Goal: Task Accomplishment & Management: Use online tool/utility

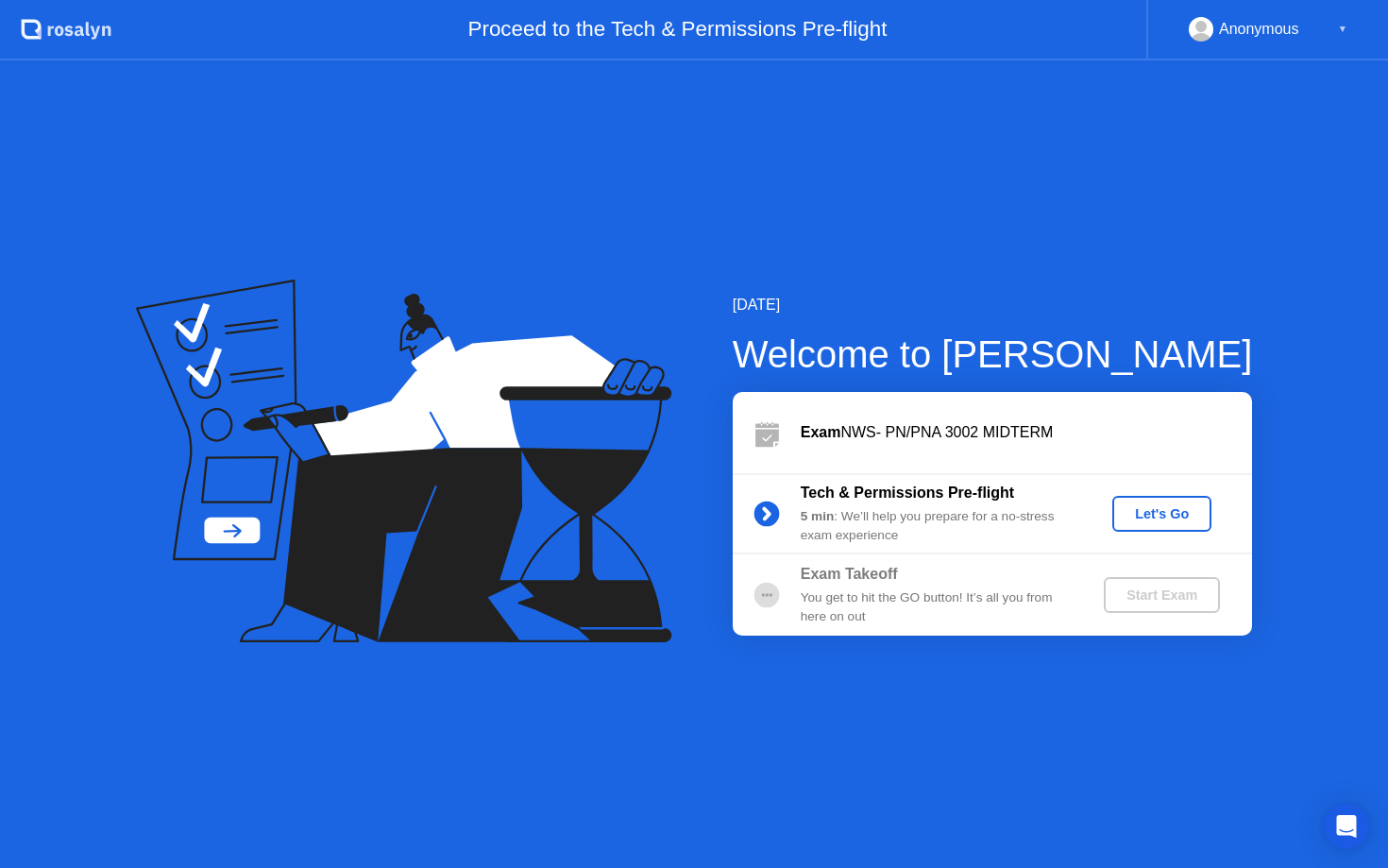
click at [1145, 512] on div "Let's Go" at bounding box center [1162, 514] width 84 height 16
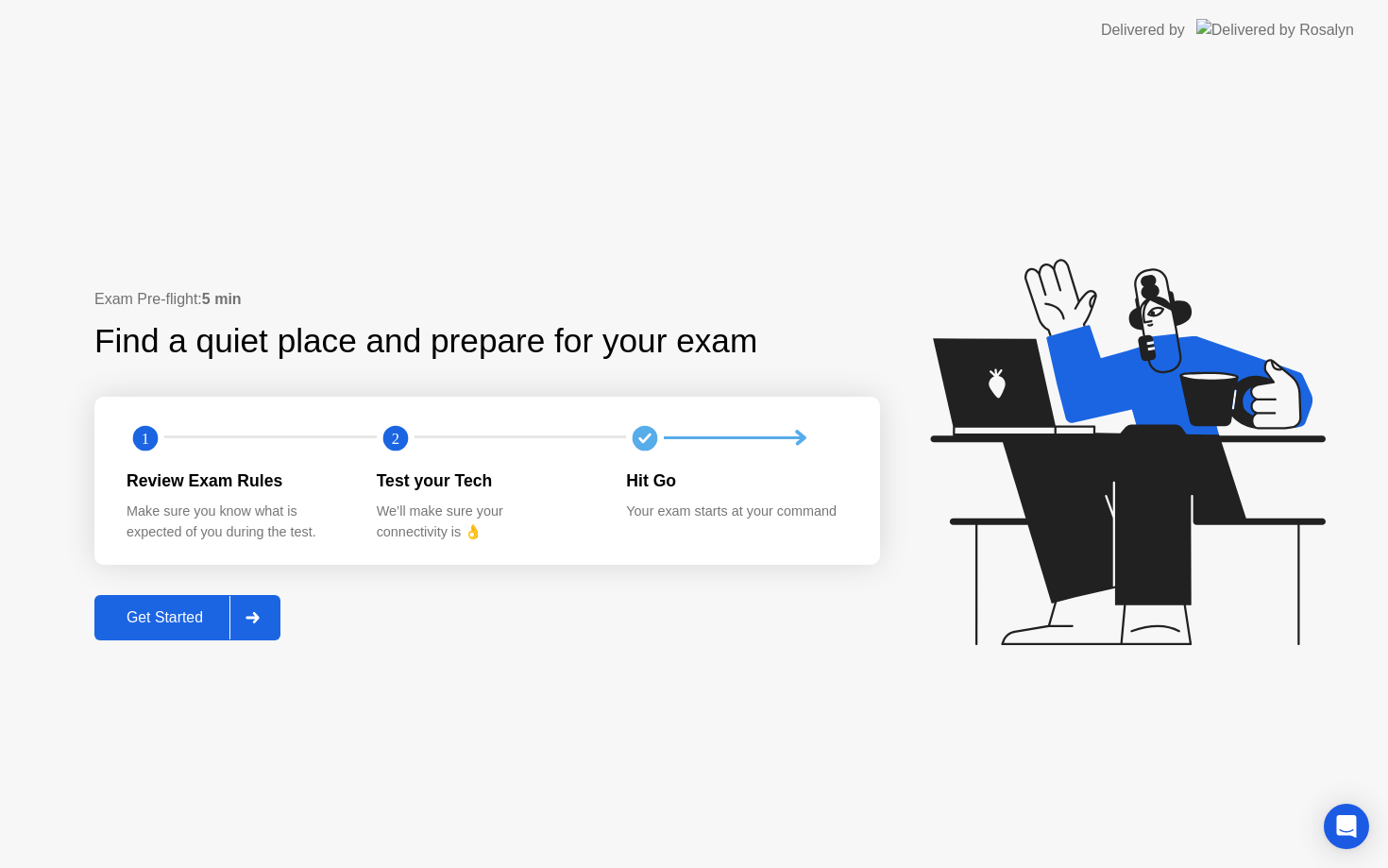
click at [205, 623] on div "Get Started" at bounding box center [164, 617] width 129 height 17
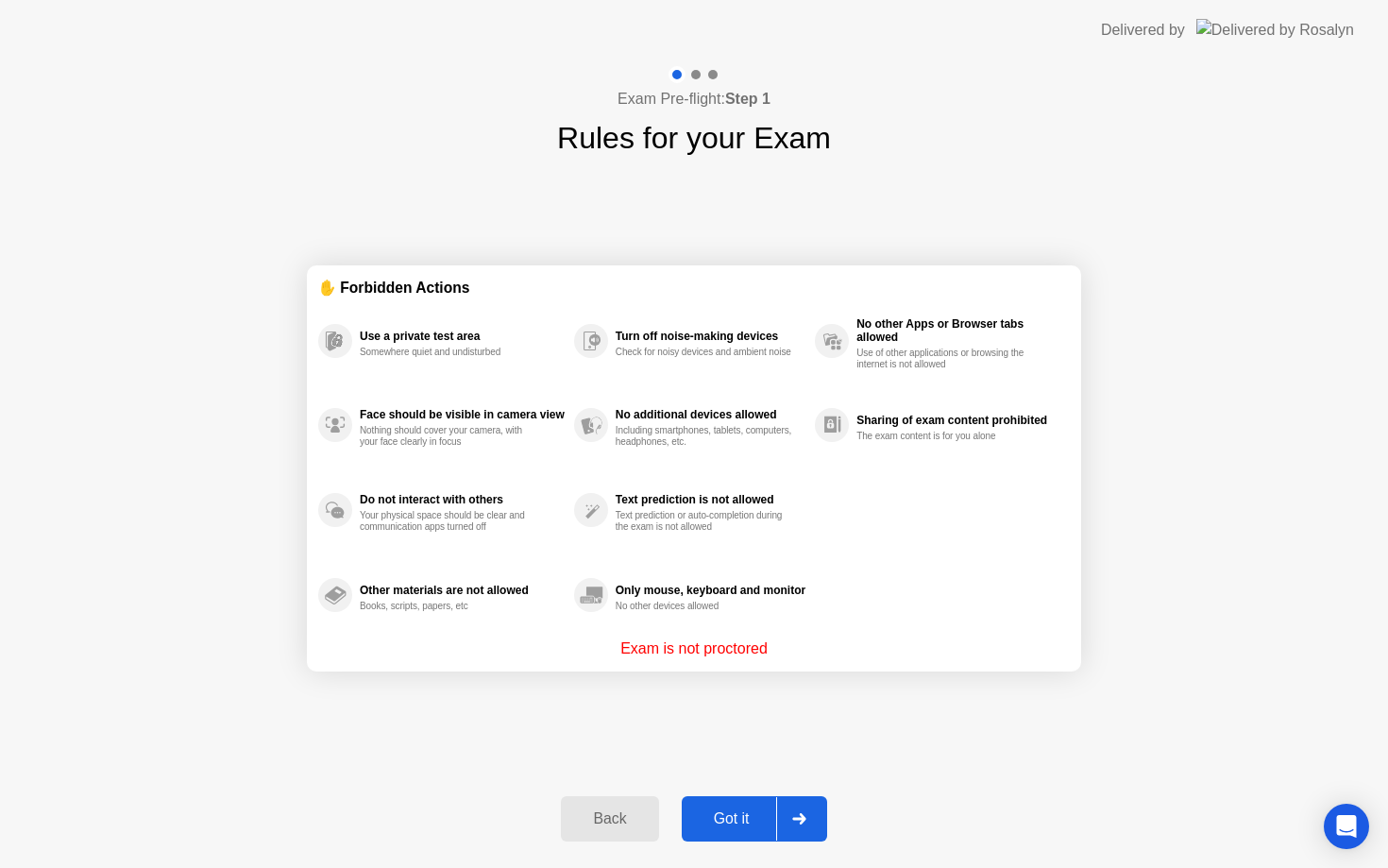
click at [764, 811] on div "Got it" at bounding box center [731, 818] width 88 height 17
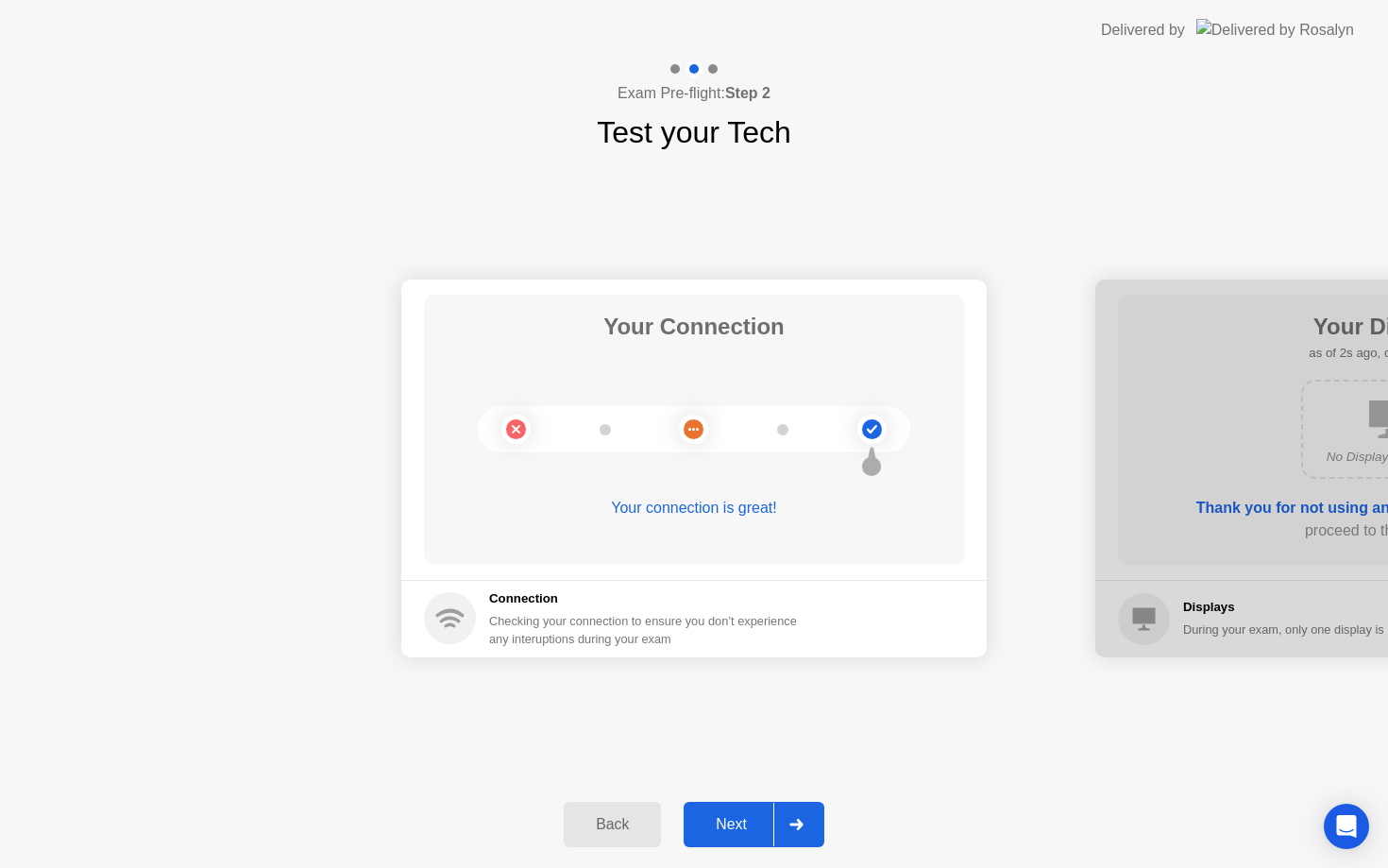
click at [764, 810] on button "Next" at bounding box center [753, 824] width 141 height 46
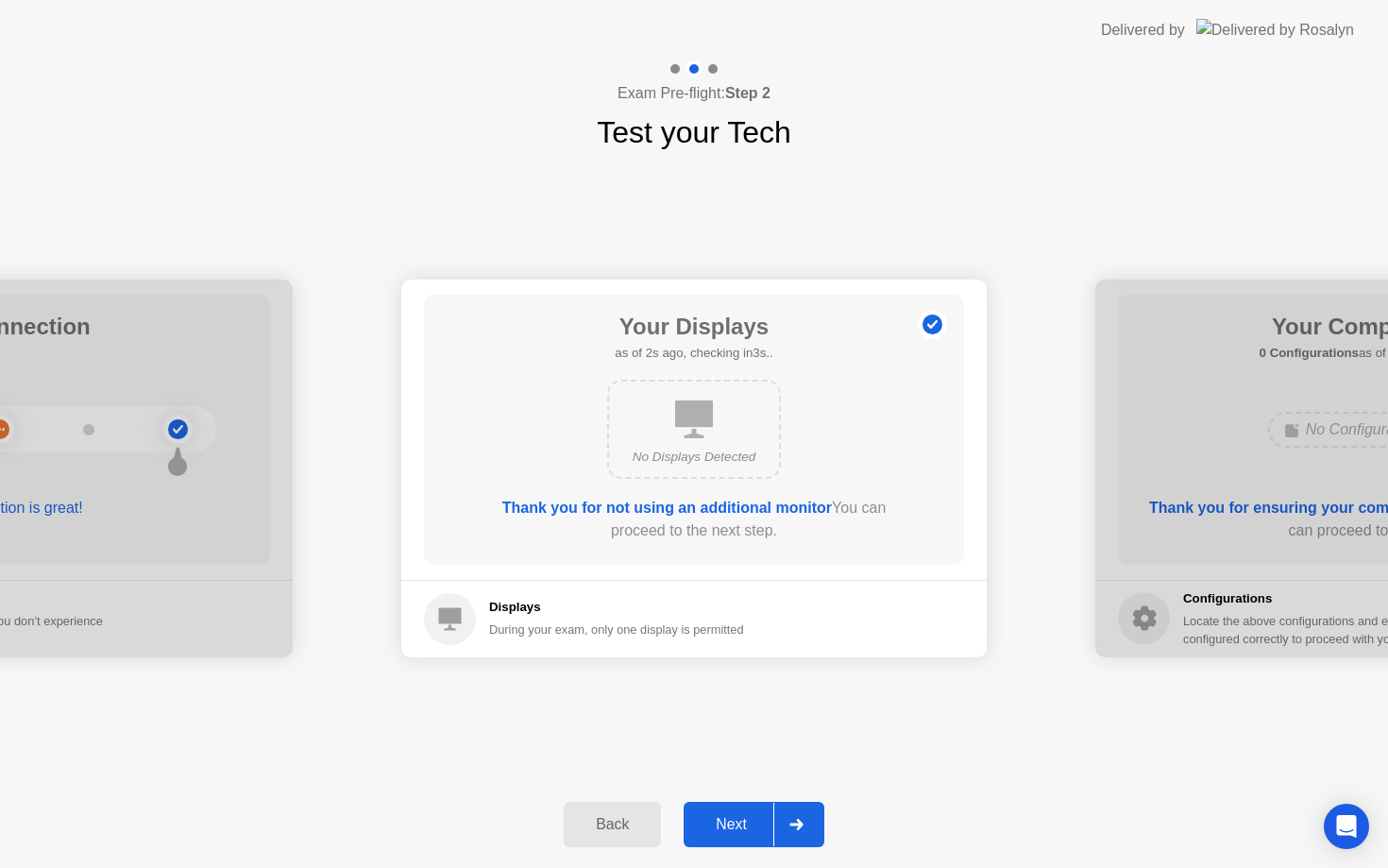
click at [762, 810] on button "Next" at bounding box center [753, 824] width 141 height 46
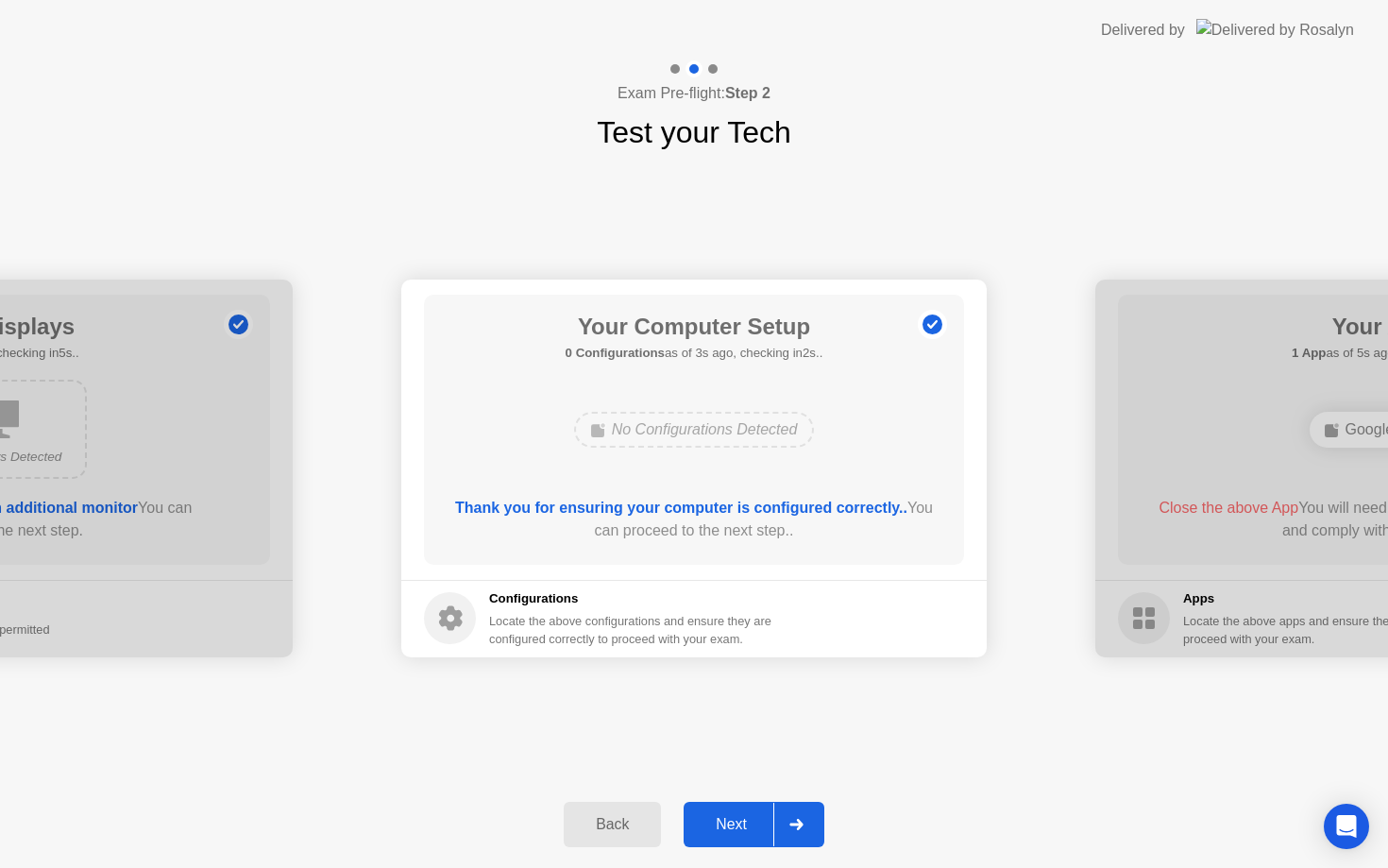
click at [762, 810] on button "Next" at bounding box center [753, 824] width 141 height 46
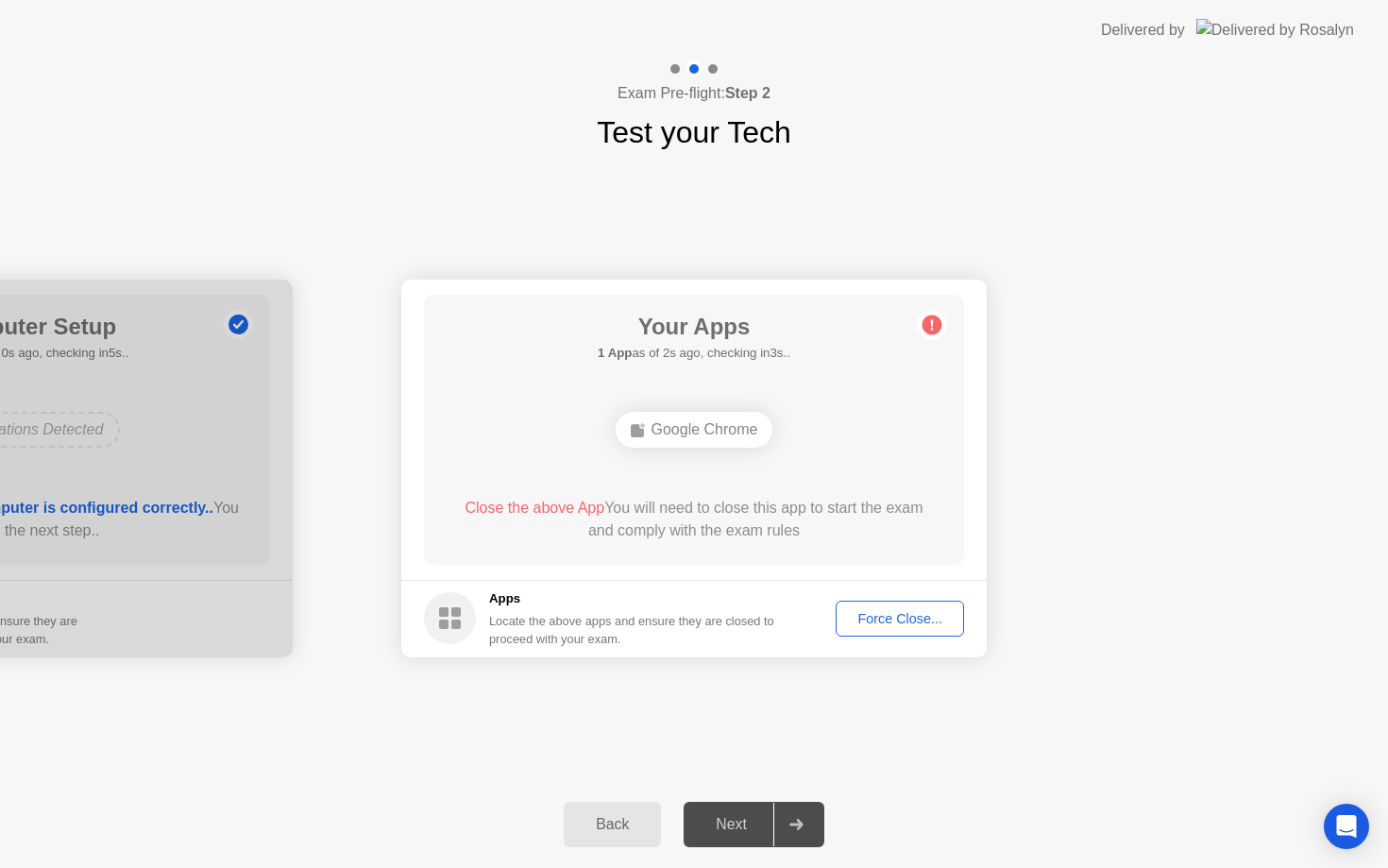
click at [852, 619] on div "Force Close..." at bounding box center [900, 619] width 116 height 16
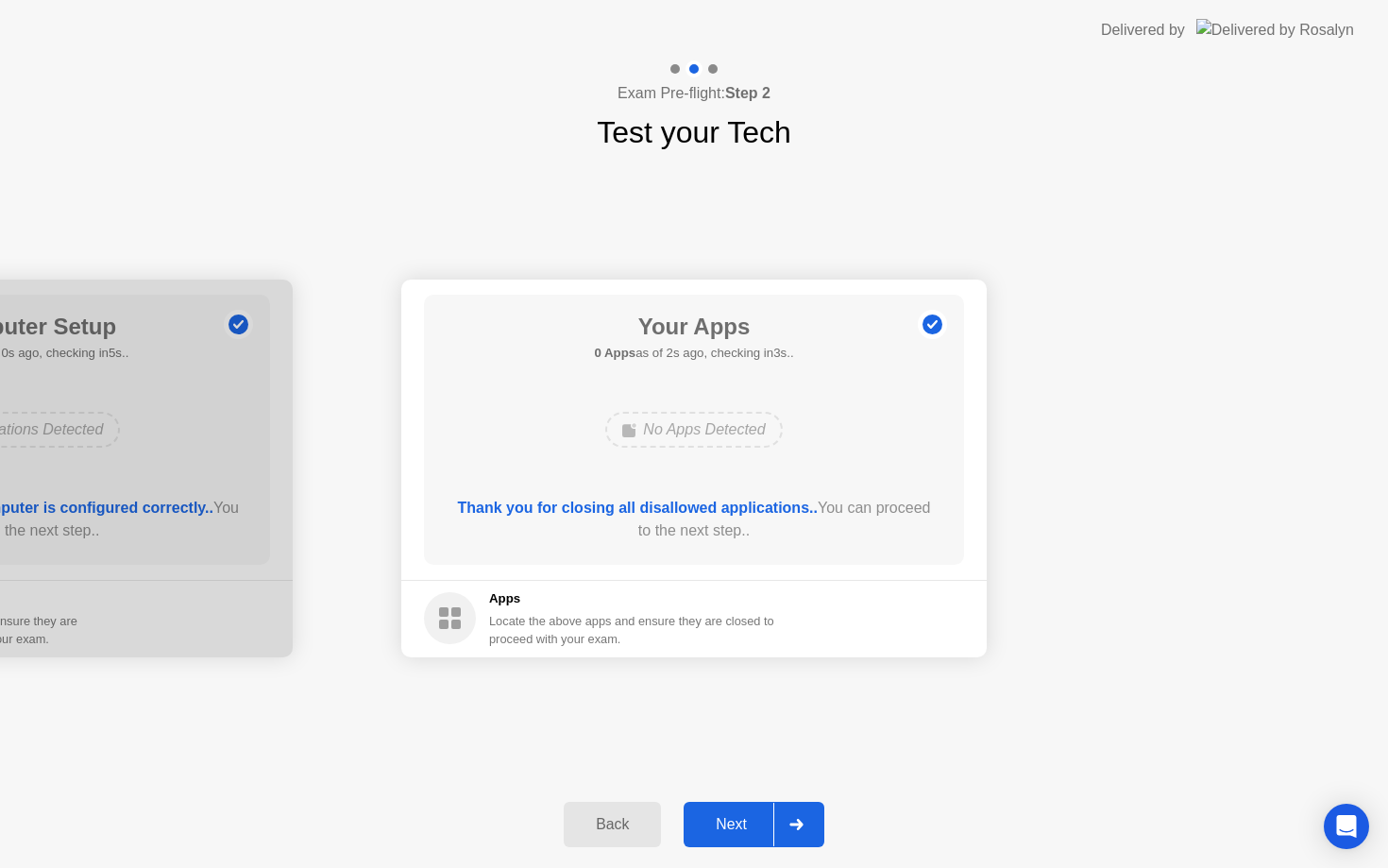
click at [771, 818] on div "Next" at bounding box center [731, 823] width 84 height 17
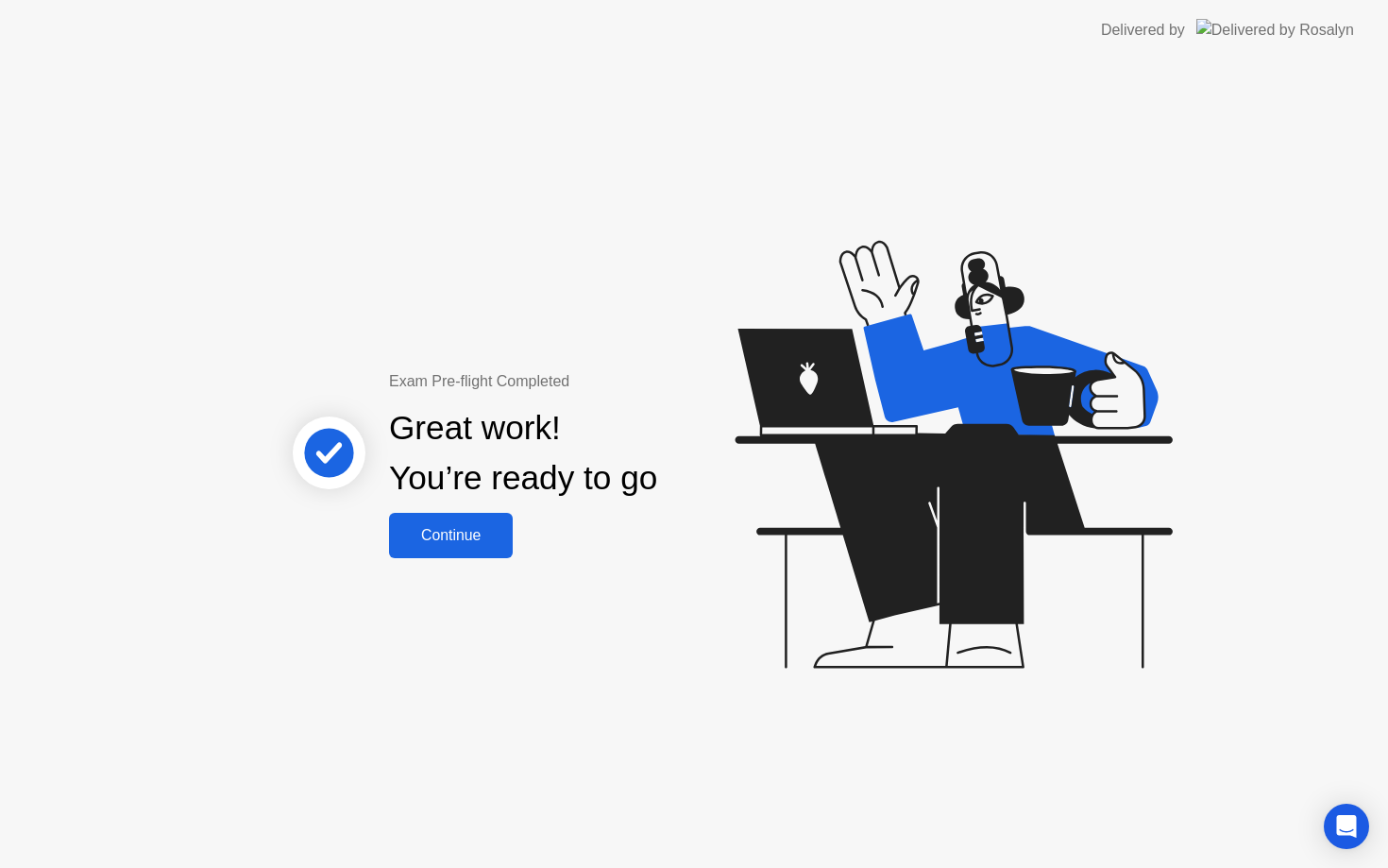
click at [483, 544] on div "Continue" at bounding box center [451, 535] width 113 height 17
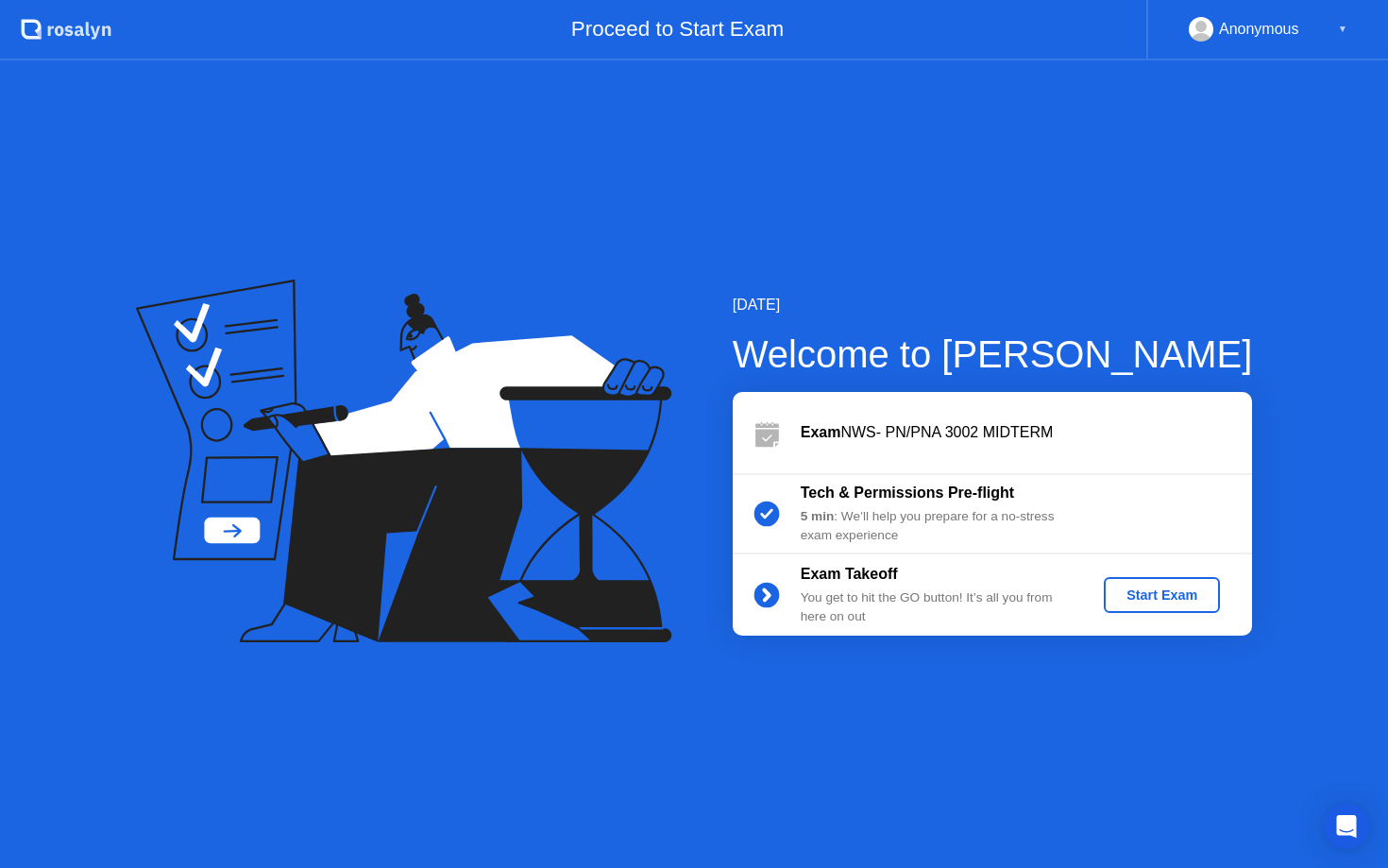
click at [1190, 593] on div "Start Exam" at bounding box center [1162, 595] width 101 height 16
